Goal: Book appointment/travel/reservation

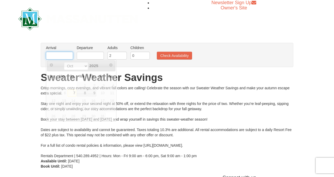
click at [59, 54] on input "text" at bounding box center [59, 56] width 27 height 8
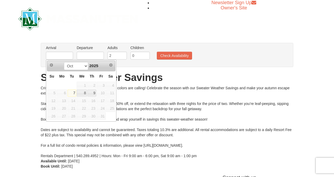
click at [103, 90] on span "10" at bounding box center [101, 93] width 9 height 7
click at [102, 94] on span "10" at bounding box center [101, 93] width 9 height 7
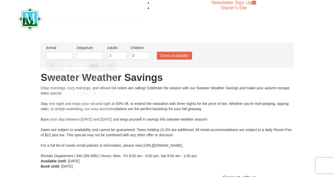
click at [135, 101] on div "Crisp mornings, cozy evenings, and vibrant fall colors are calling! Celebrate t…" at bounding box center [167, 121] width 253 height 73
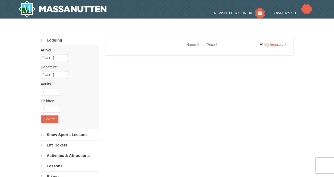
select select "10"
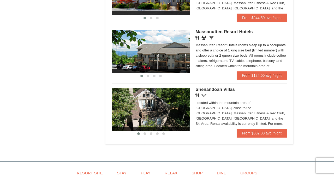
scroll to position [309, 0]
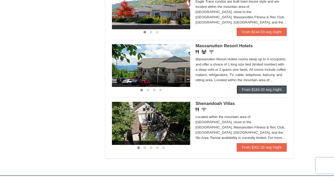
click at [257, 94] on link "From $184.00 avg /night" at bounding box center [262, 89] width 50 height 8
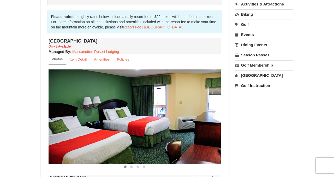
scroll to position [161, 0]
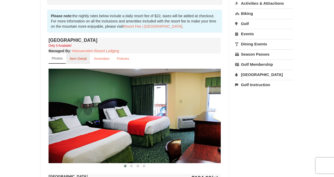
click at [78, 59] on small "Item Detail" at bounding box center [78, 59] width 17 height 4
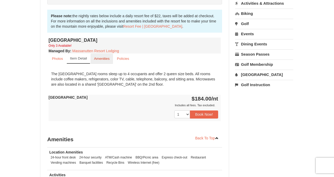
click at [97, 59] on small "Amenities" at bounding box center [102, 59] width 16 height 4
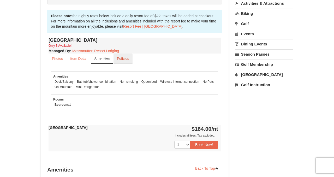
click at [118, 58] on small "Policies" at bounding box center [123, 59] width 12 height 4
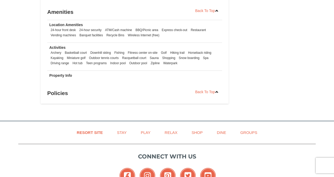
scroll to position [522, 0]
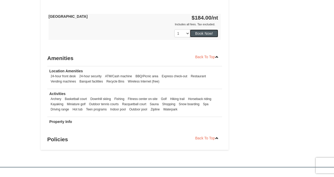
click at [211, 34] on button "Book Now!" at bounding box center [204, 34] width 28 height 8
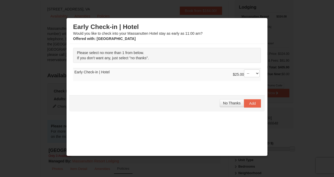
scroll to position [49, 0]
click at [250, 73] on select "-- 01" at bounding box center [252, 74] width 16 height 8
select select "1"
click at [244, 70] on select "-- 01" at bounding box center [252, 74] width 16 height 8
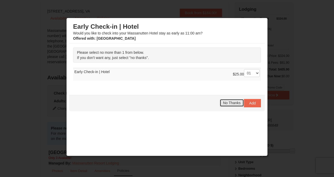
click at [234, 103] on span "No Thanks" at bounding box center [232, 103] width 18 height 4
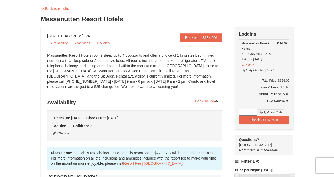
scroll to position [21, 0]
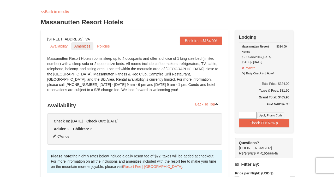
click at [81, 44] on link "Amenities" at bounding box center [82, 46] width 22 height 8
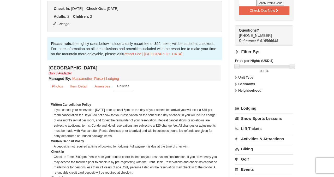
scroll to position [132, 0]
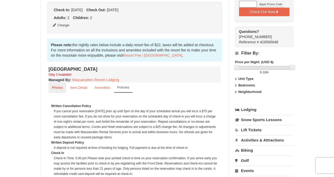
click at [58, 87] on small "Photos" at bounding box center [57, 88] width 11 height 4
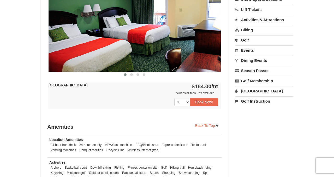
scroll to position [231, 0]
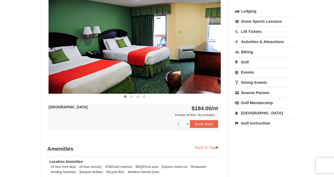
click at [205, 42] on img at bounding box center [135, 46] width 172 height 94
click at [200, 50] on img at bounding box center [135, 46] width 172 height 94
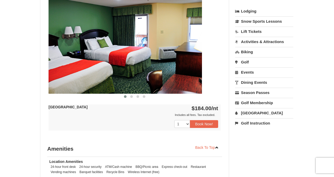
drag, startPoint x: 190, startPoint y: 49, endPoint x: 158, endPoint y: 44, distance: 32.8
click at [158, 44] on img at bounding box center [116, 46] width 172 height 94
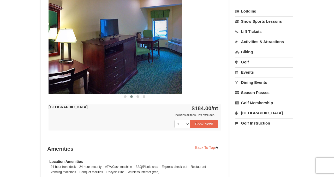
drag, startPoint x: 173, startPoint y: 44, endPoint x: 113, endPoint y: 44, distance: 60.9
click at [113, 44] on img at bounding box center [96, 46] width 172 height 94
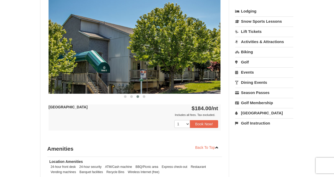
drag, startPoint x: 164, startPoint y: 59, endPoint x: 51, endPoint y: 40, distance: 114.7
click at [51, 40] on img at bounding box center [134, 46] width 172 height 94
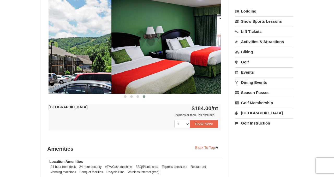
drag, startPoint x: 116, startPoint y: 48, endPoint x: 6, endPoint y: 32, distance: 110.6
click at [6, 32] on div "× <<Back to results Massanutten Resort Hotels Book from $184.00! 1822 Resort Dr…" at bounding box center [167, 20] width 334 height 465
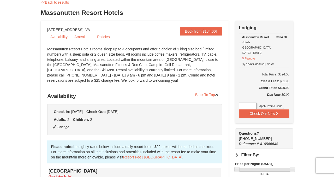
scroll to position [0, 0]
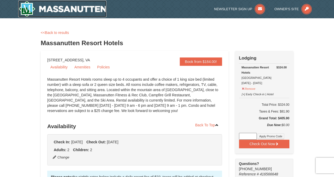
click at [95, 9] on img at bounding box center [62, 9] width 88 height 17
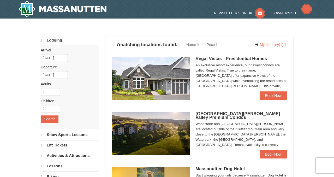
select select "10"
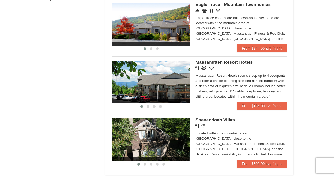
scroll to position [320, 0]
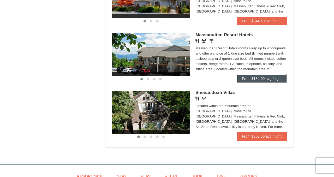
click at [259, 83] on link "From $184.00 avg /night" at bounding box center [262, 78] width 50 height 8
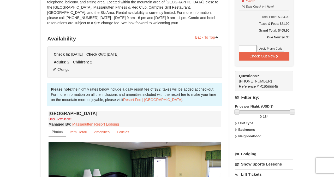
scroll to position [93, 0]
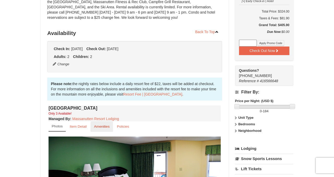
click at [107, 125] on small "Amenities" at bounding box center [102, 127] width 16 height 4
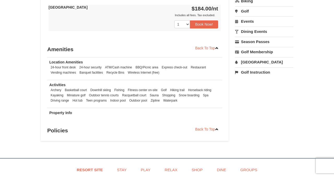
scroll to position [283, 0]
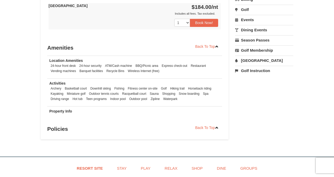
click at [250, 61] on link "[GEOGRAPHIC_DATA]" at bounding box center [264, 61] width 58 height 10
click at [248, 94] on button "Search" at bounding box center [244, 93] width 18 height 7
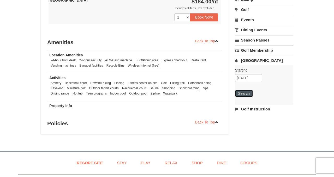
scroll to position [278, 0]
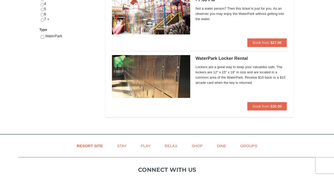
scroll to position [257, 0]
